Goal: Communication & Community: Participate in discussion

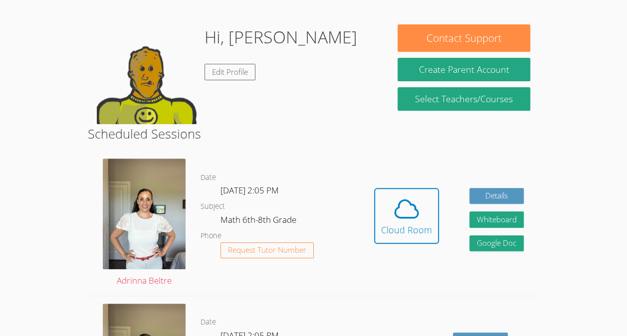
scroll to position [145, 0]
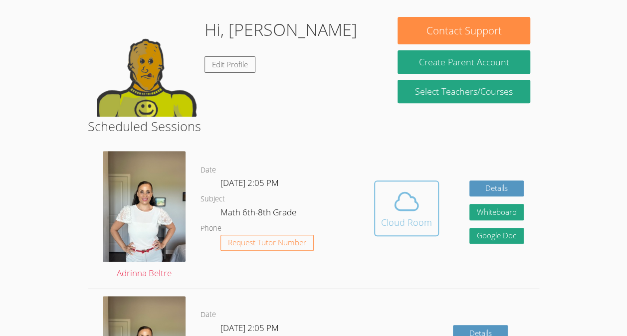
click at [406, 207] on icon at bounding box center [406, 201] width 28 height 28
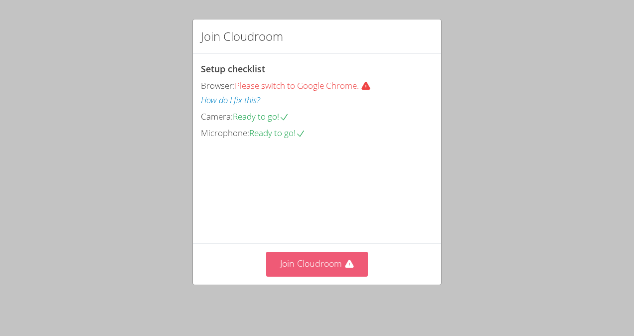
click at [332, 268] on button "Join Cloudroom" at bounding box center [317, 264] width 102 height 24
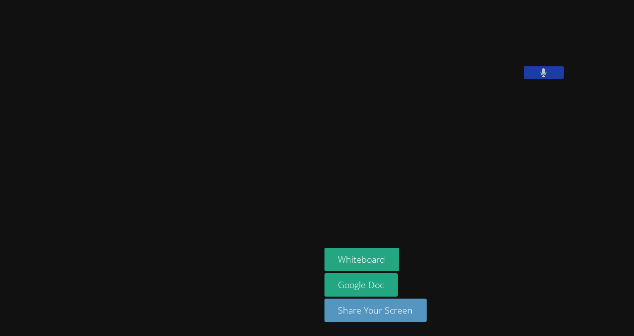
click at [524, 79] on button at bounding box center [544, 72] width 40 height 12
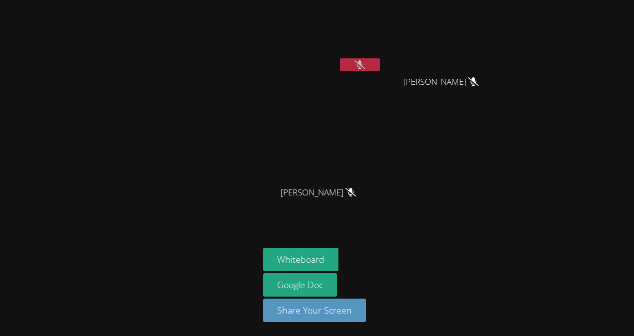
click at [352, 59] on button at bounding box center [360, 64] width 40 height 12
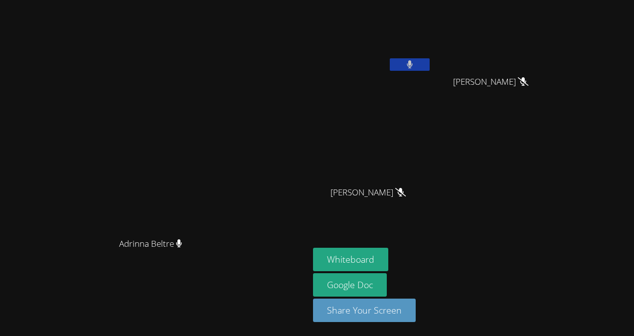
click at [423, 64] on button at bounding box center [410, 64] width 40 height 12
click at [388, 258] on button "Whiteboard" at bounding box center [350, 259] width 75 height 23
drag, startPoint x: 326, startPoint y: 3, endPoint x: 251, endPoint y: 93, distance: 117.5
click at [229, 93] on video at bounding box center [155, 147] width 150 height 169
click at [430, 68] on button at bounding box center [410, 64] width 40 height 12
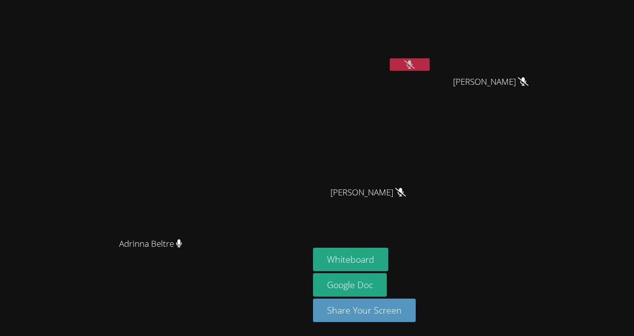
click at [415, 63] on icon at bounding box center [409, 64] width 10 height 8
click at [430, 63] on button at bounding box center [410, 64] width 40 height 12
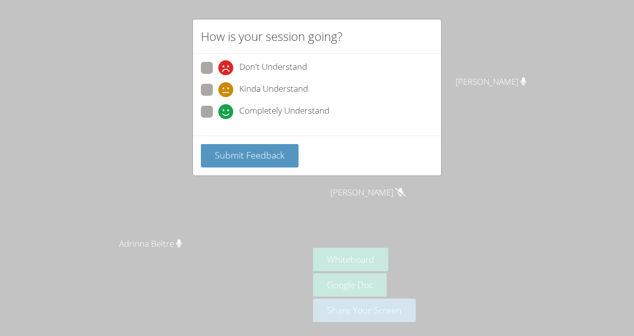
click at [218, 119] on span at bounding box center [218, 119] width 0 height 0
click at [218, 111] on input "Completely Understand" at bounding box center [222, 110] width 8 height 8
radio input "true"
drag, startPoint x: 254, startPoint y: 156, endPoint x: 223, endPoint y: 157, distance: 30.9
click at [223, 157] on span "Submit Feedback" at bounding box center [250, 155] width 70 height 12
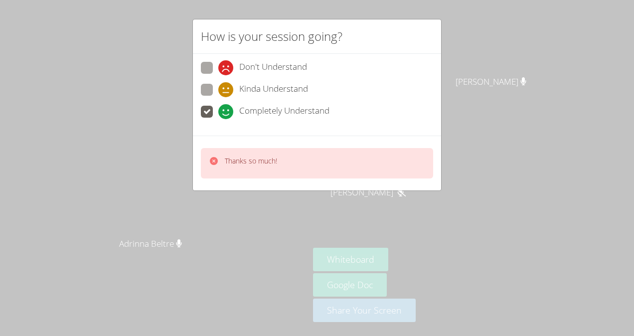
click at [212, 162] on icon at bounding box center [214, 161] width 8 height 8
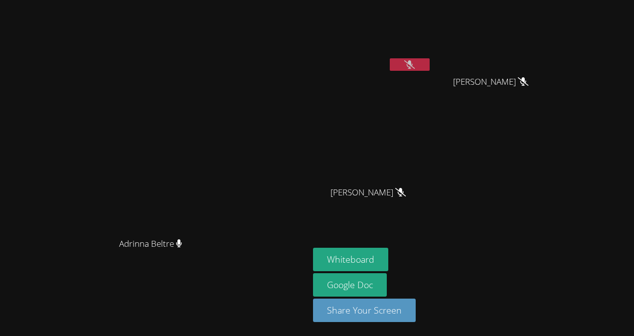
click at [430, 62] on button at bounding box center [410, 64] width 40 height 12
